Goal: Navigation & Orientation: Find specific page/section

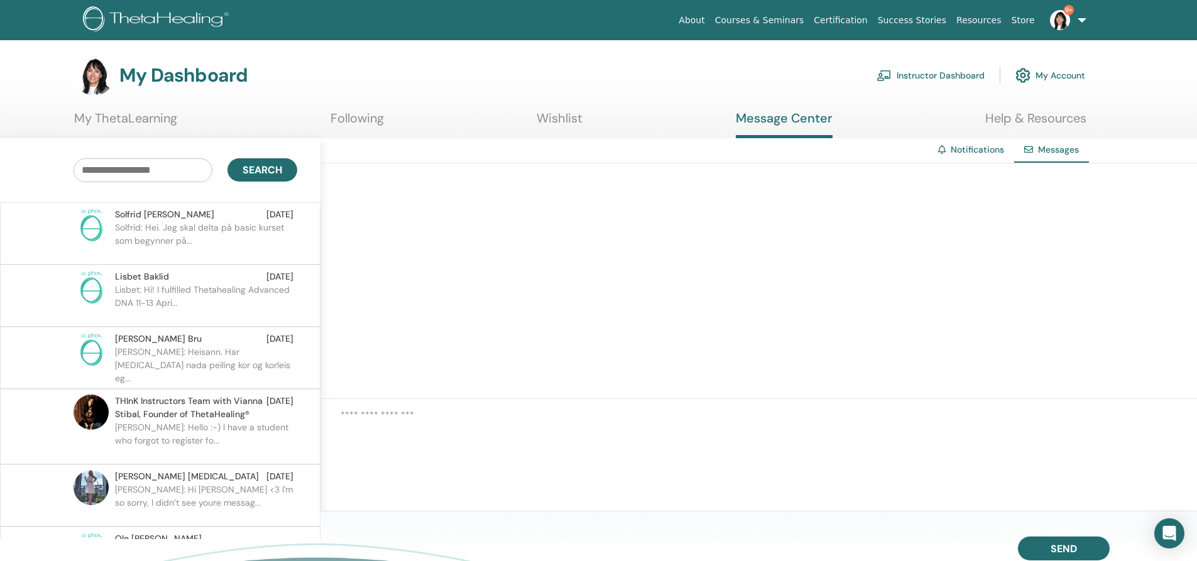
click at [180, 232] on p "Solfrid: Hei. Jeg skal delta på basic kurset som begynner på..." at bounding box center [206, 240] width 182 height 38
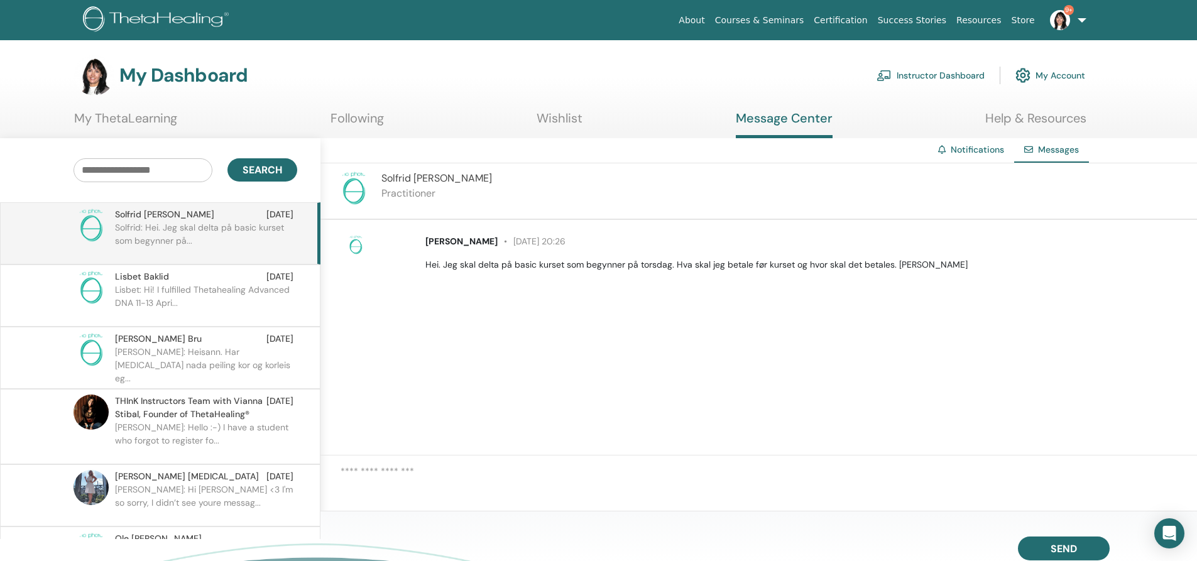
click at [213, 303] on p "Lisbet: Hi! I fulfilled Thetahealing Advanced DNA 11-13 Apri..." at bounding box center [206, 302] width 182 height 38
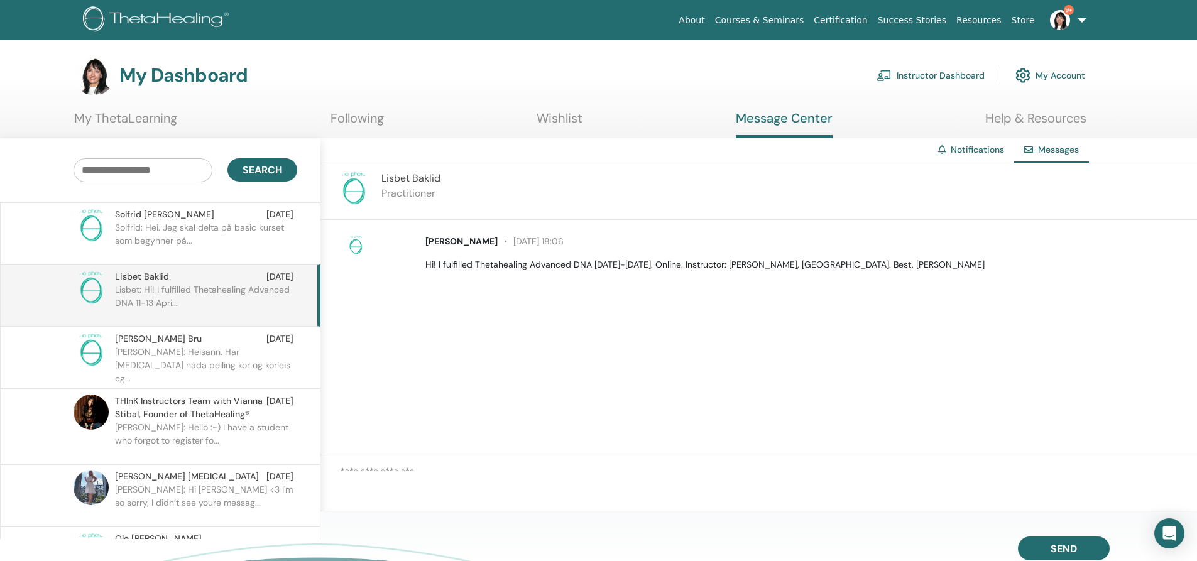
click at [160, 345] on span "[PERSON_NAME]" at bounding box center [158, 338] width 87 height 13
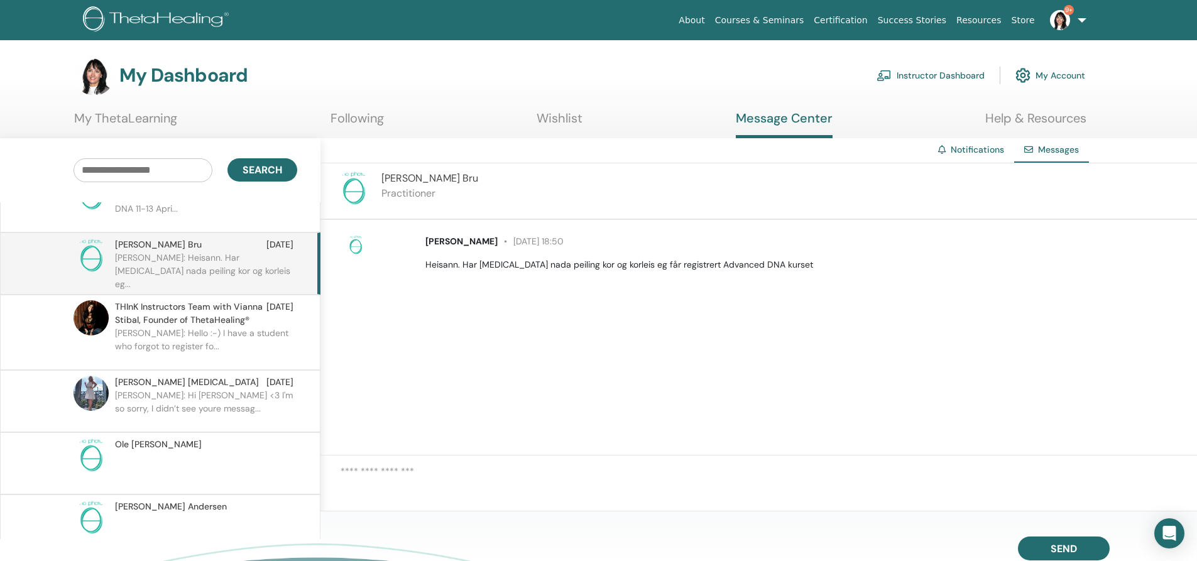
scroll to position [126, 0]
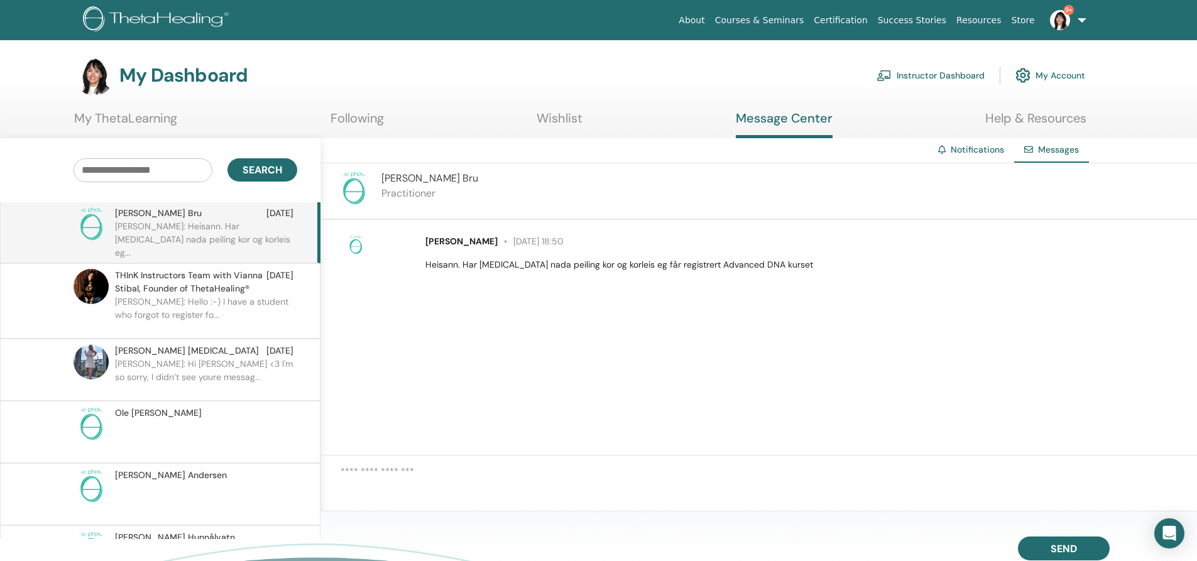
click at [201, 366] on p "[PERSON_NAME]: Hi [PERSON_NAME] <3 I'm so sorry, I didn’t see youre messag..." at bounding box center [206, 376] width 182 height 38
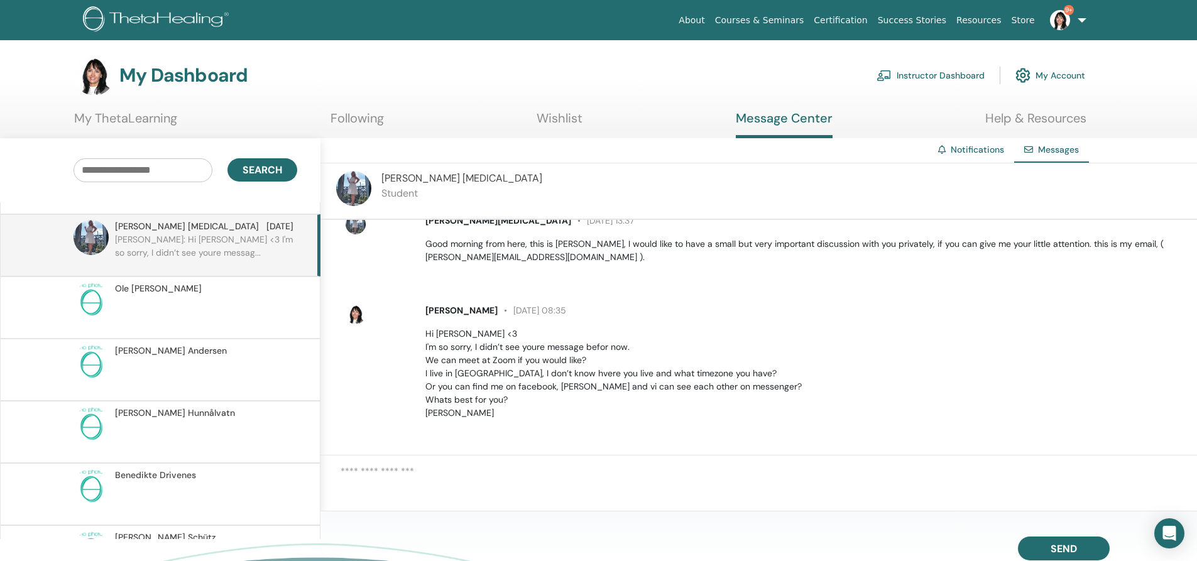
scroll to position [251, 0]
click at [182, 307] on p at bounding box center [206, 313] width 182 height 38
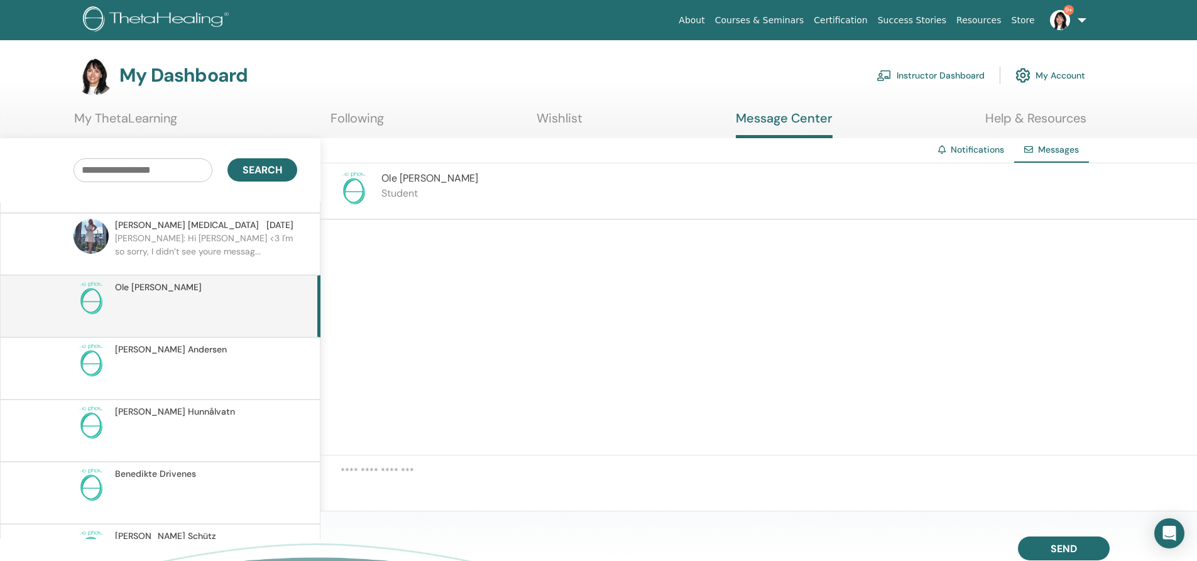
click at [1058, 13] on img at bounding box center [1060, 20] width 20 height 20
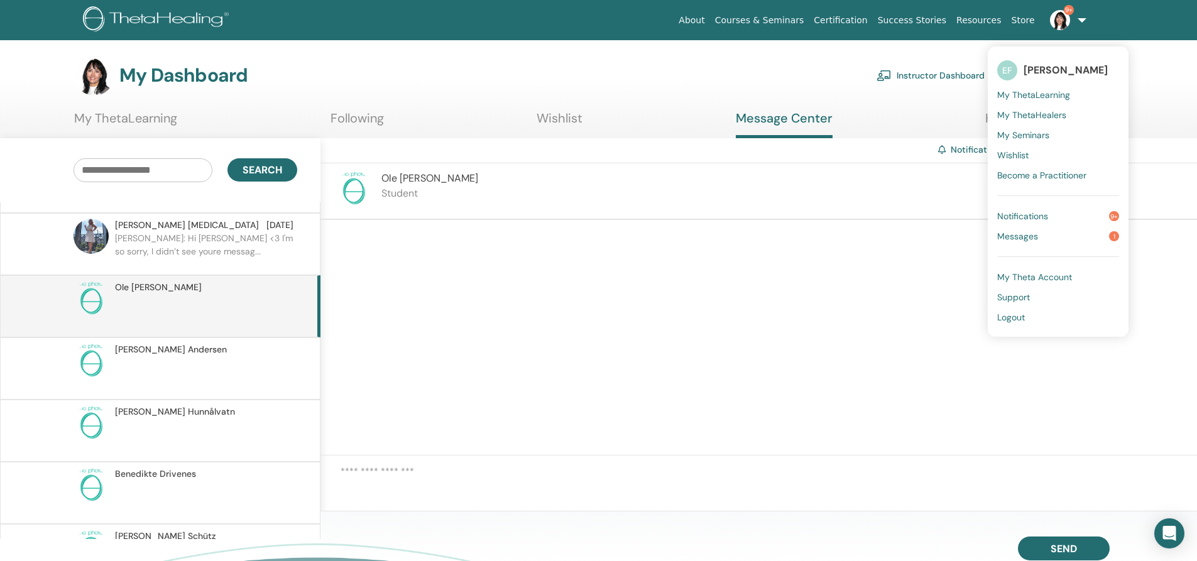
click at [1019, 209] on link "Notifications 9+" at bounding box center [1058, 216] width 122 height 20
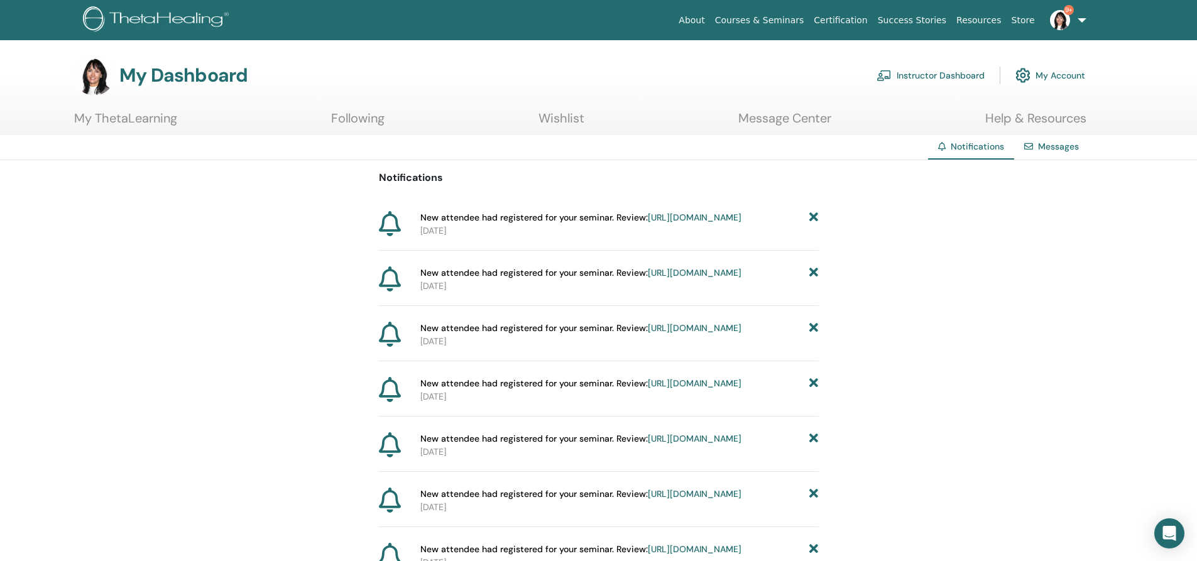
click at [943, 75] on link "Instructor Dashboard" at bounding box center [930, 76] width 108 height 28
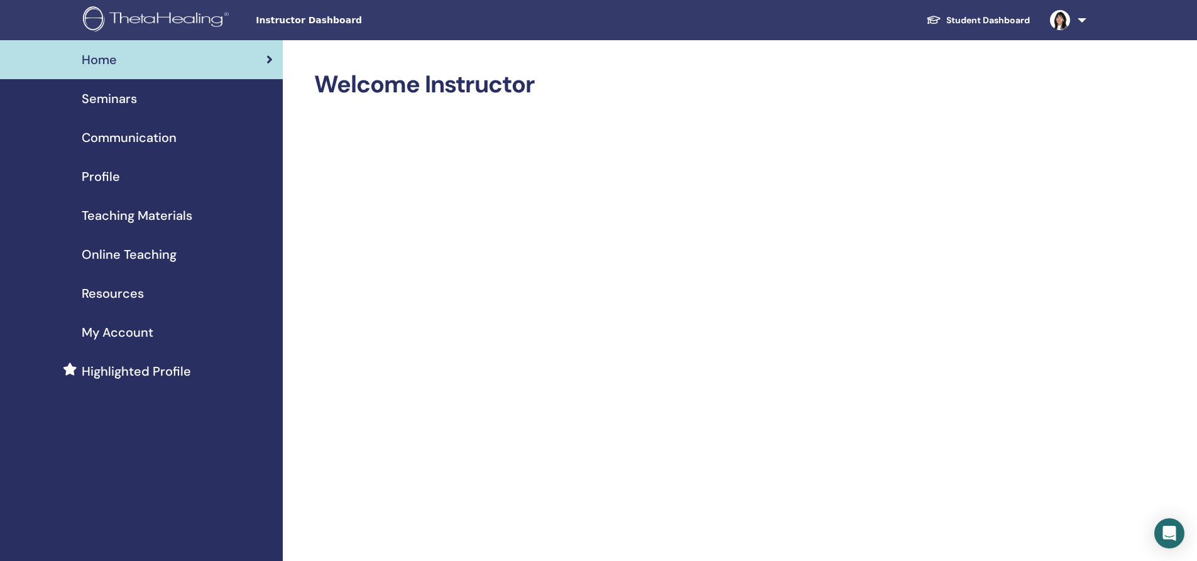
click at [991, 15] on link "Student Dashboard" at bounding box center [978, 20] width 124 height 23
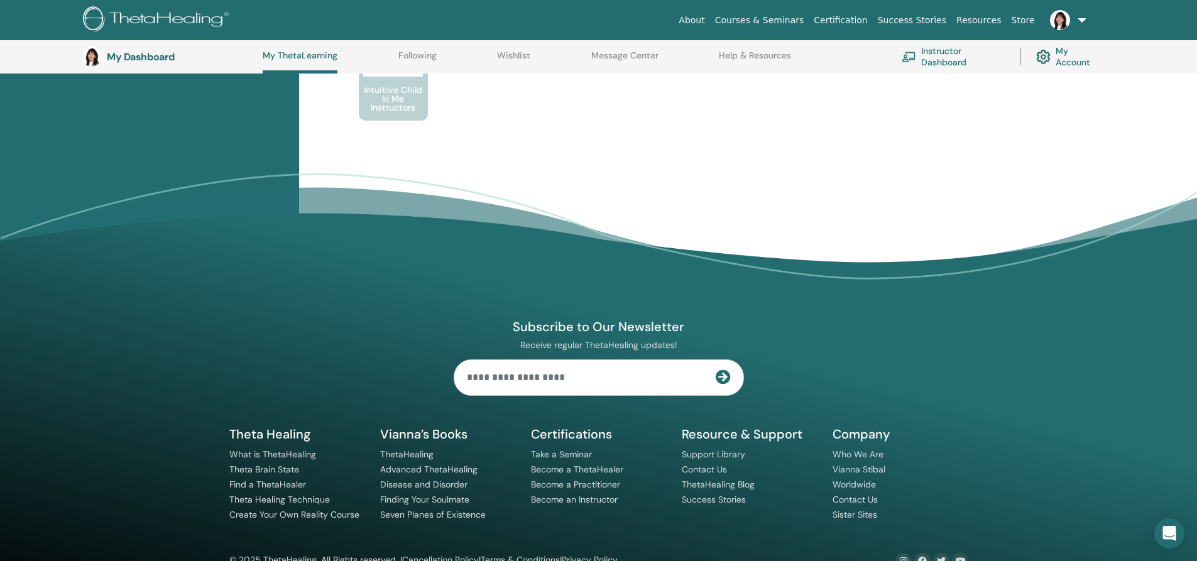
scroll to position [824, 0]
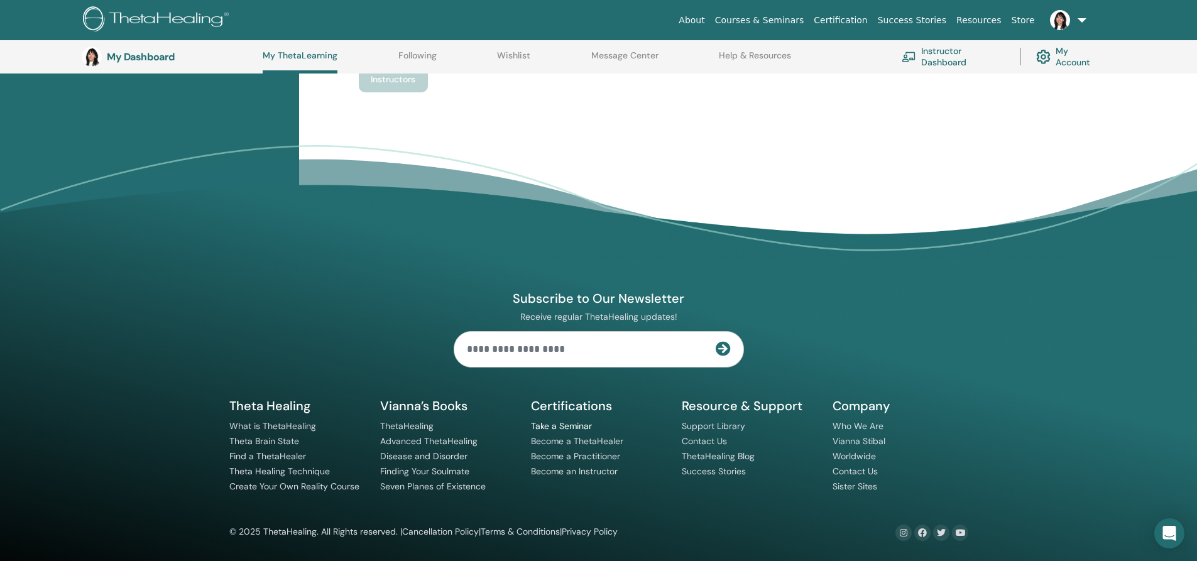
click at [557, 425] on link "Take a Seminar" at bounding box center [561, 425] width 61 height 11
